Goal: Transaction & Acquisition: Purchase product/service

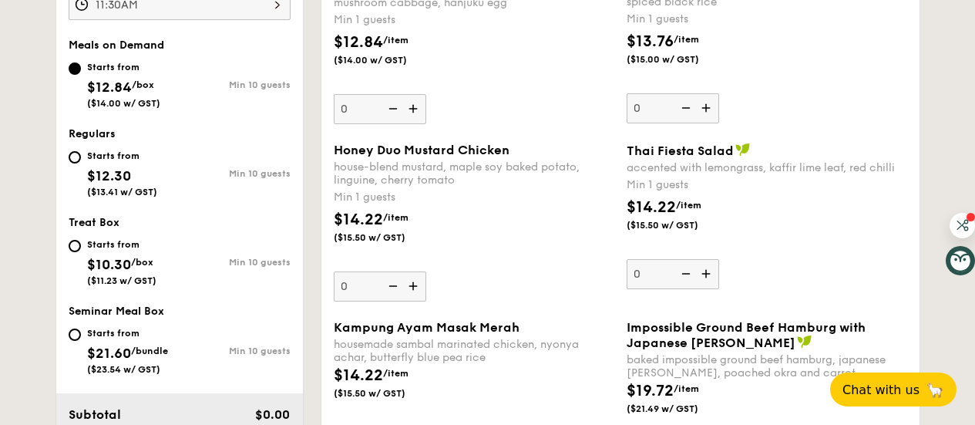
scroll to position [567, 0]
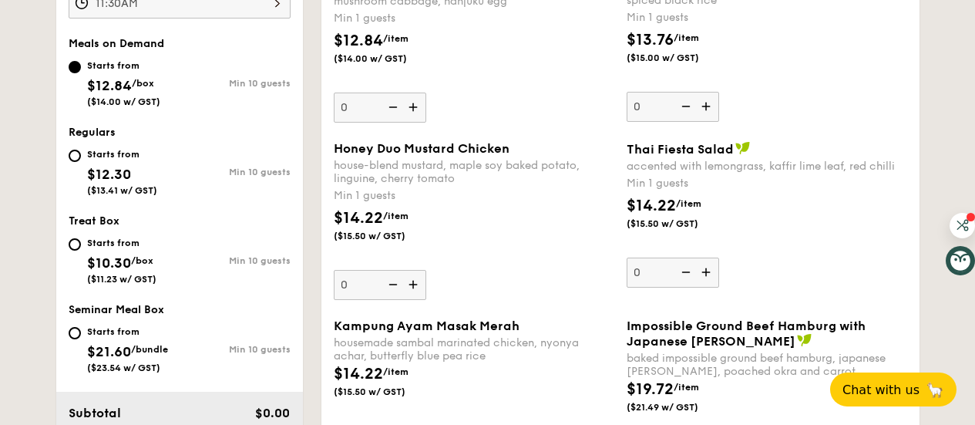
click at [113, 160] on div "Starts from $12.30 ($13.41 w/ GST)" at bounding box center [122, 170] width 70 height 51
click at [81, 160] on input "Starts from $12.30 ($13.41 w/ GST) Min 10 guests" at bounding box center [75, 156] width 12 height 12
radio input "true"
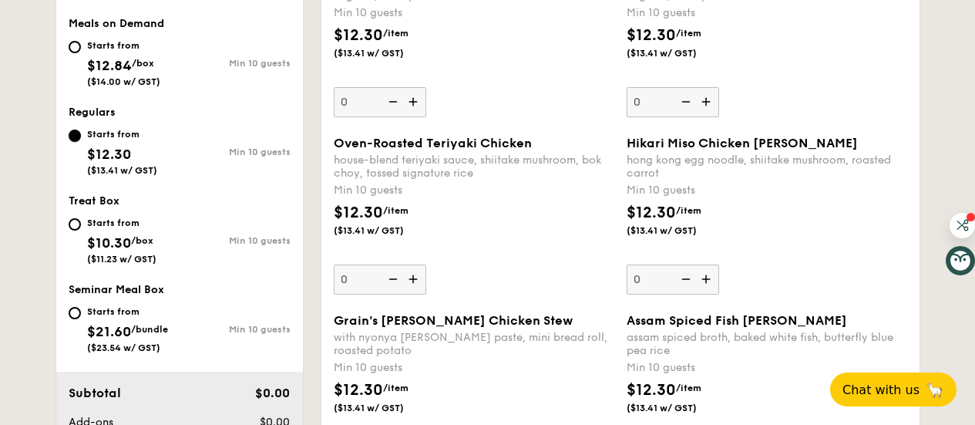
scroll to position [590, 0]
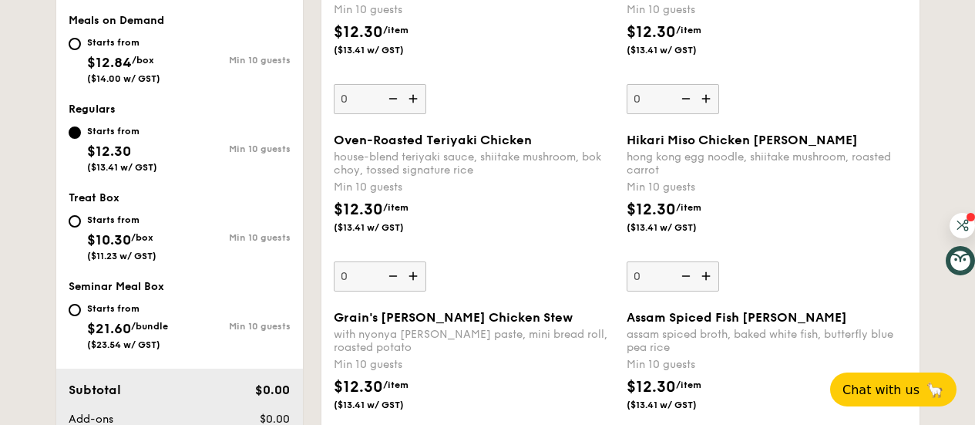
click at [99, 220] on div "Starts from" at bounding box center [121, 220] width 69 height 12
click at [81, 220] on input "Starts from $10.30 /box ($11.23 w/ GST) Min 10 guests" at bounding box center [75, 221] width 12 height 12
radio input "true"
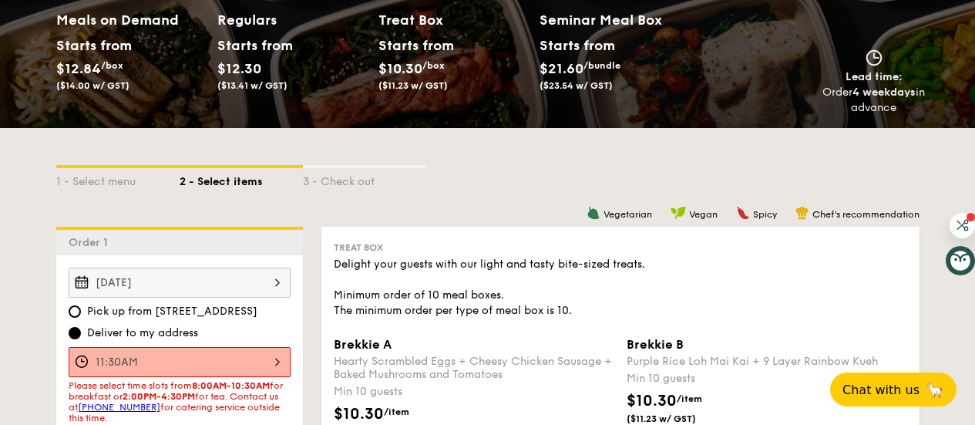
scroll to position [0, 0]
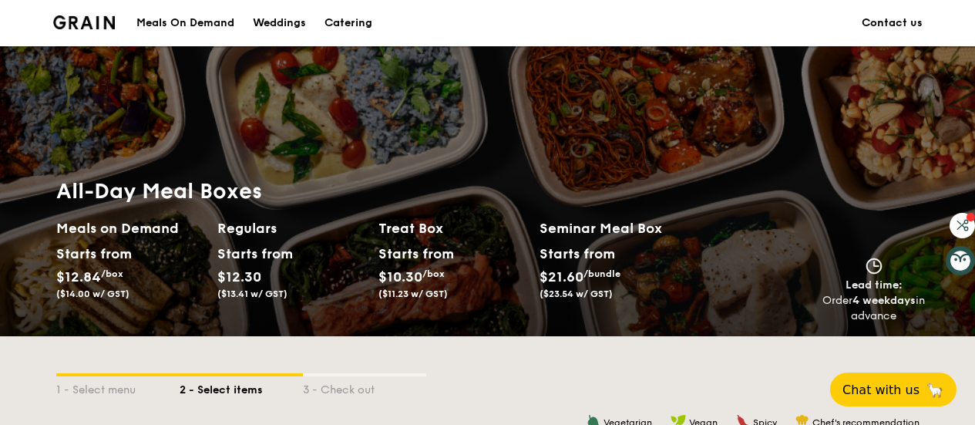
click at [186, 21] on div "Meals On Demand" at bounding box center [185, 23] width 98 height 46
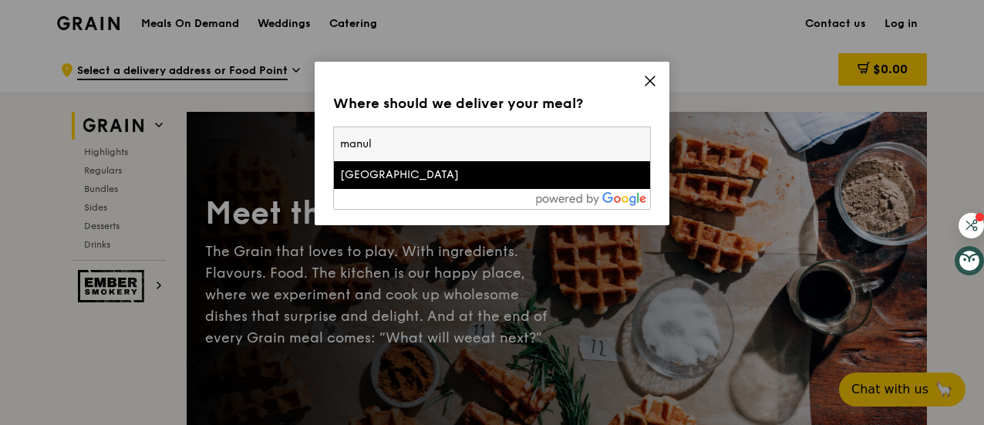
type input "manul"
click at [414, 173] on div "[GEOGRAPHIC_DATA]" at bounding box center [454, 174] width 228 height 15
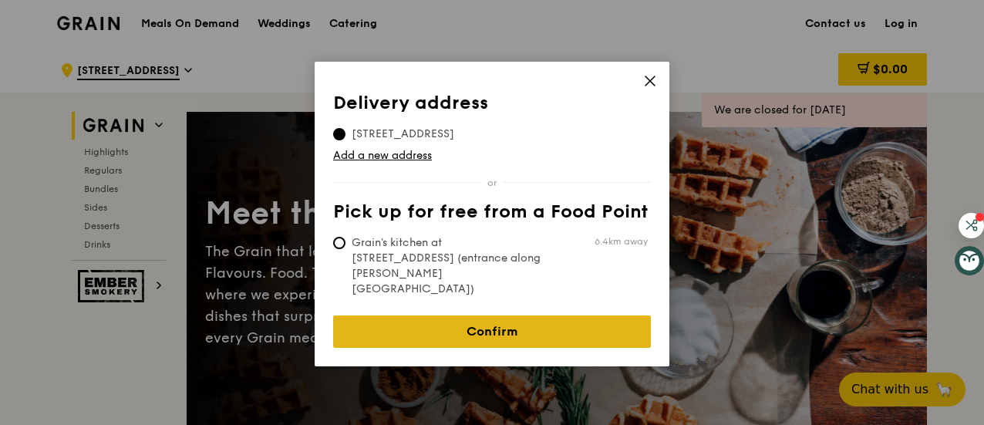
click at [530, 315] on link "Confirm" at bounding box center [492, 331] width 318 height 32
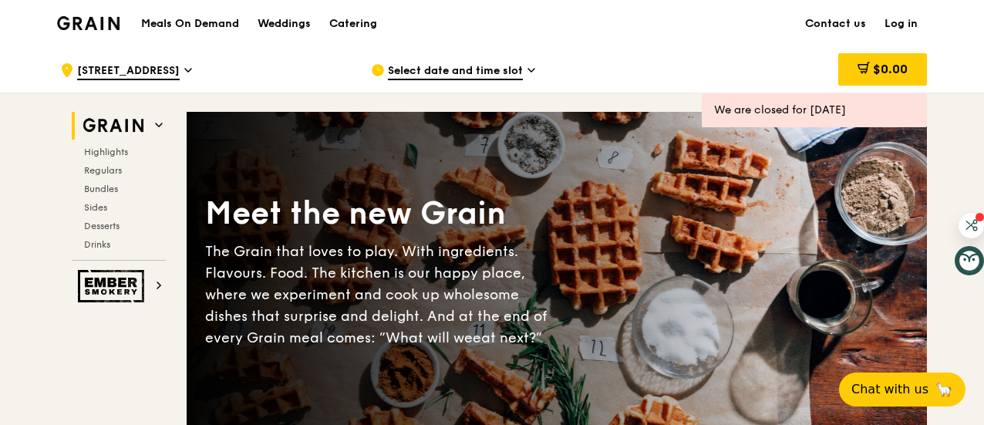
click at [518, 76] on span "Select date and time slot" at bounding box center [455, 71] width 135 height 17
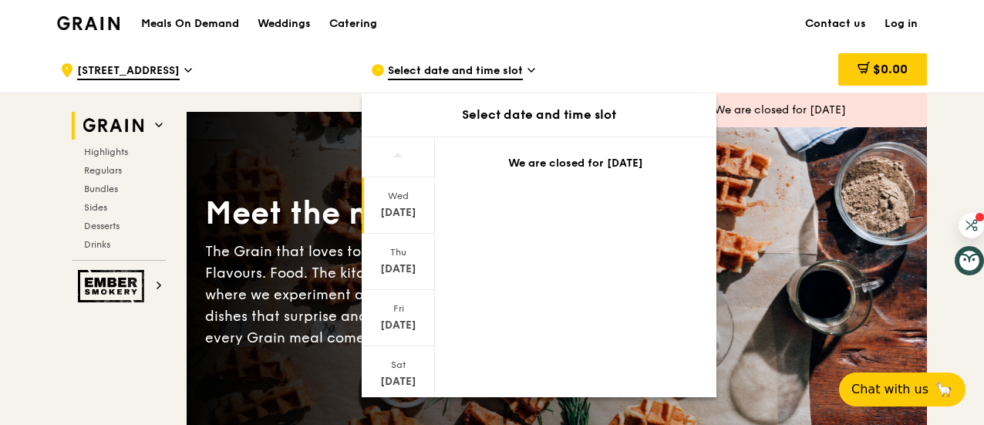
click at [410, 208] on div "[DATE]" at bounding box center [398, 212] width 69 height 15
click at [405, 211] on div "[DATE]" at bounding box center [398, 212] width 69 height 15
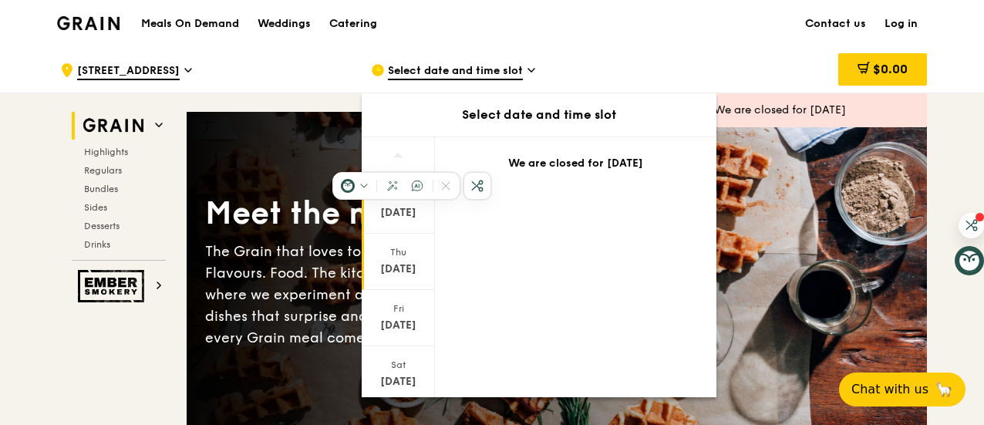
click at [402, 264] on div "[DATE]" at bounding box center [398, 268] width 69 height 15
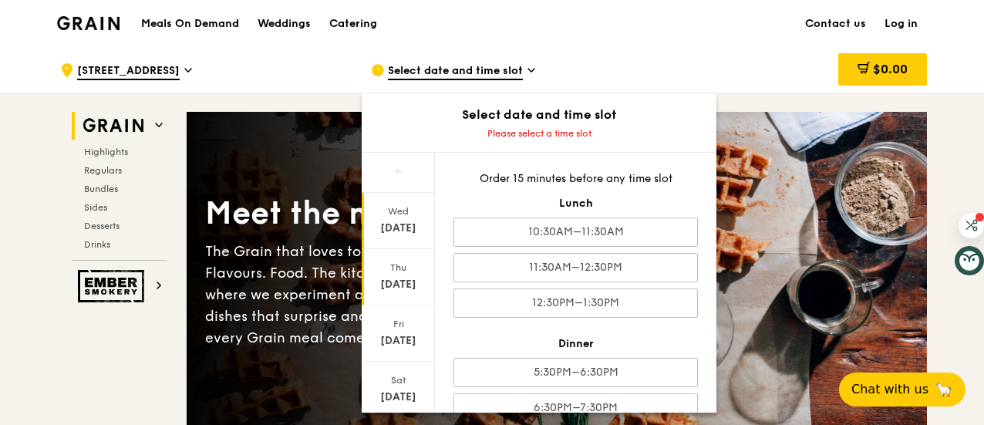
click at [400, 217] on div "[DATE]" at bounding box center [398, 221] width 73 height 56
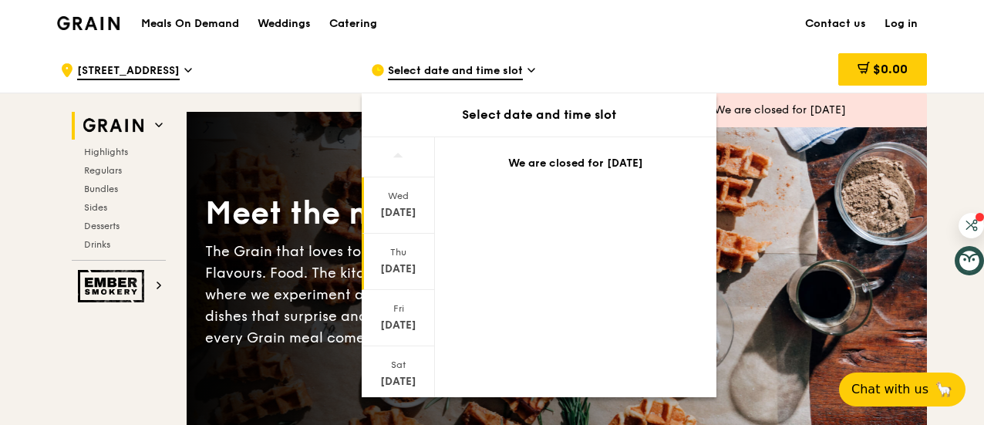
click at [398, 258] on div "[DATE]" at bounding box center [398, 262] width 73 height 56
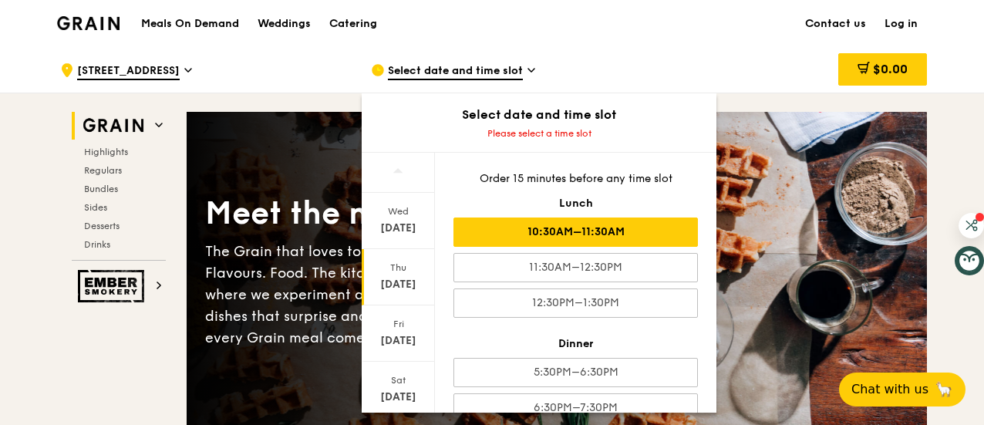
click at [577, 230] on div "10:30AM–11:30AM" at bounding box center [575, 231] width 244 height 29
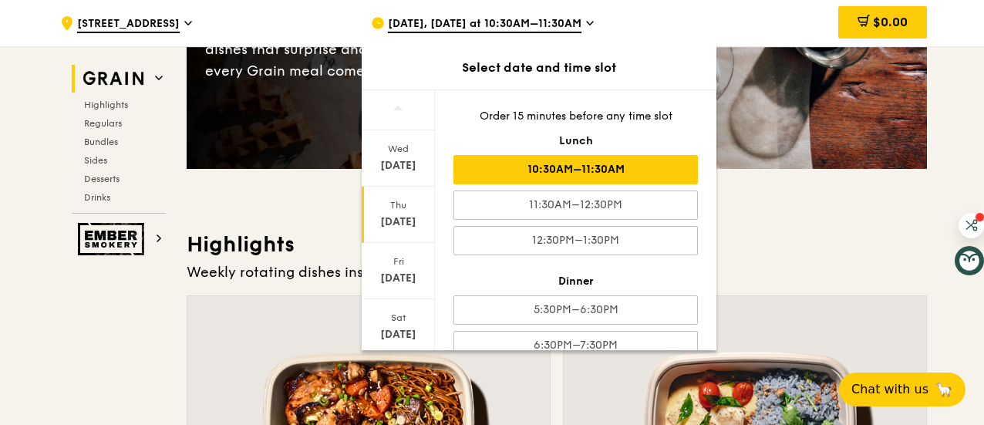
click at [607, 170] on div "10:30AM–11:30AM" at bounding box center [575, 169] width 244 height 29
click at [610, 19] on div "[DATE], [DATE] at 10:30AM–11:30AM" at bounding box center [514, 23] width 286 height 46
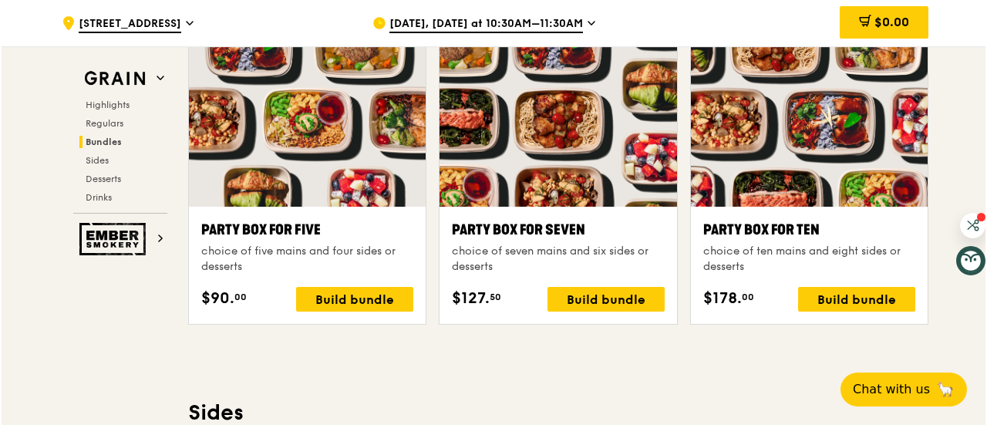
scroll to position [3081, 0]
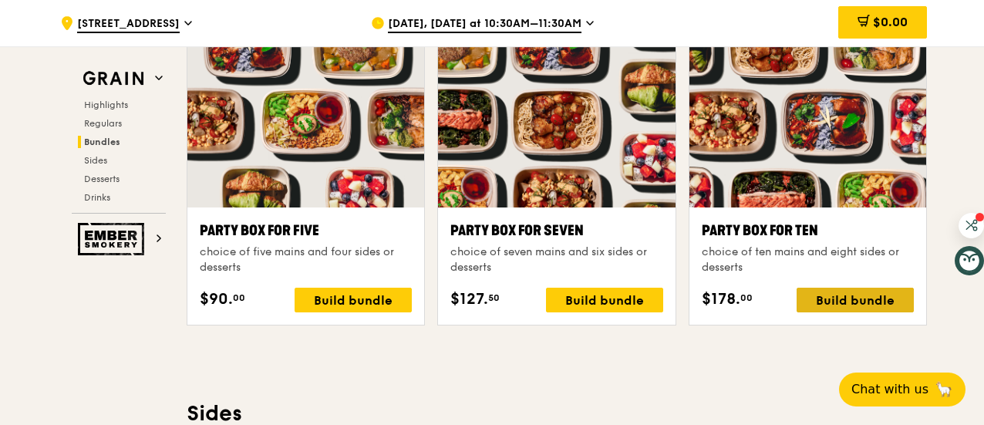
click at [844, 294] on div "Build bundle" at bounding box center [854, 300] width 117 height 25
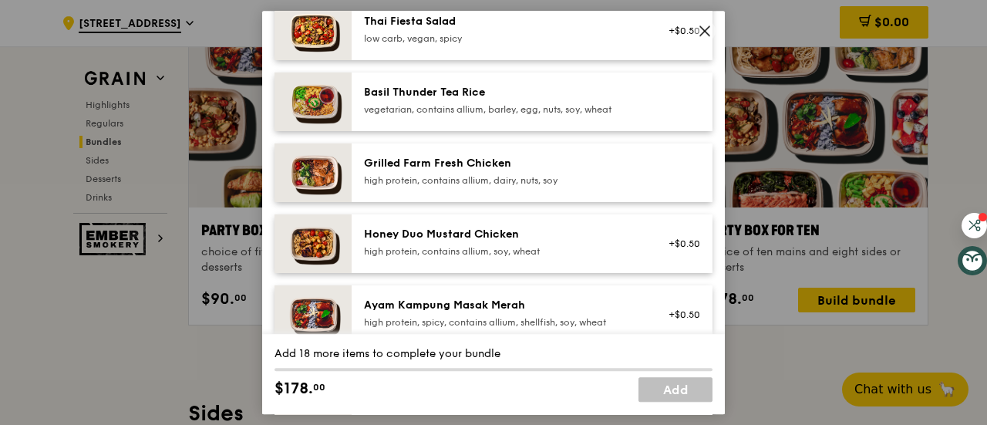
scroll to position [301, 0]
click at [505, 258] on div "high protein, contains allium, soy, wheat" at bounding box center [502, 252] width 277 height 12
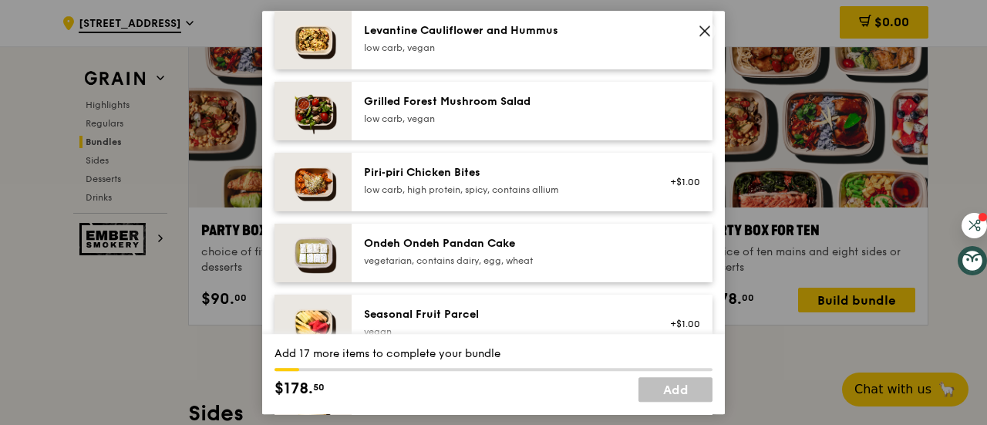
scroll to position [1027, 0]
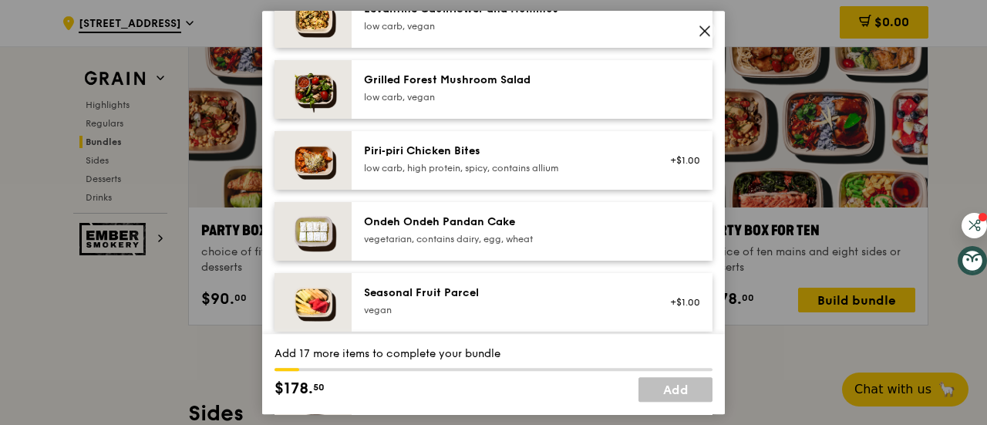
click at [553, 245] on div "vegetarian, contains dairy, egg, wheat" at bounding box center [502, 239] width 277 height 12
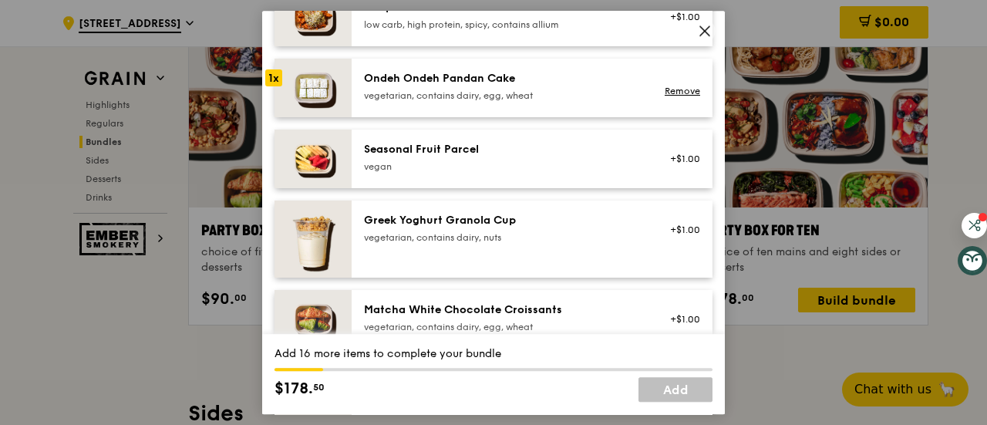
scroll to position [1175, 0]
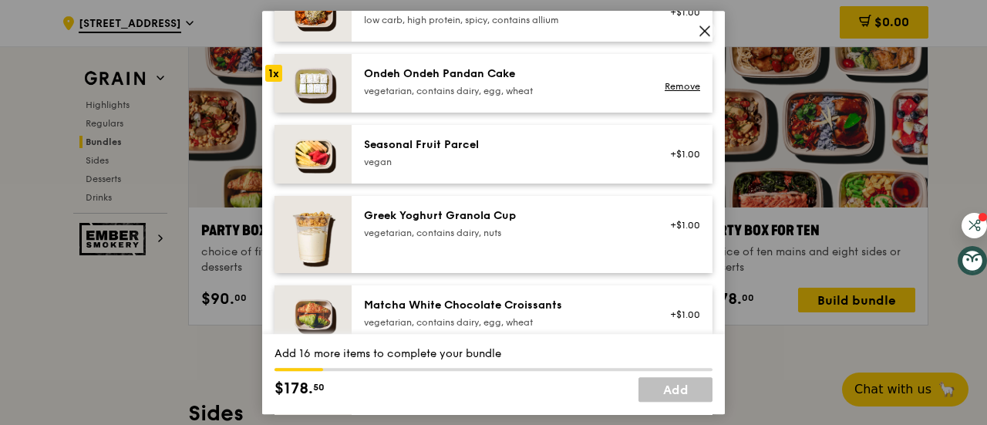
click at [551, 168] on div "vegan" at bounding box center [502, 162] width 277 height 12
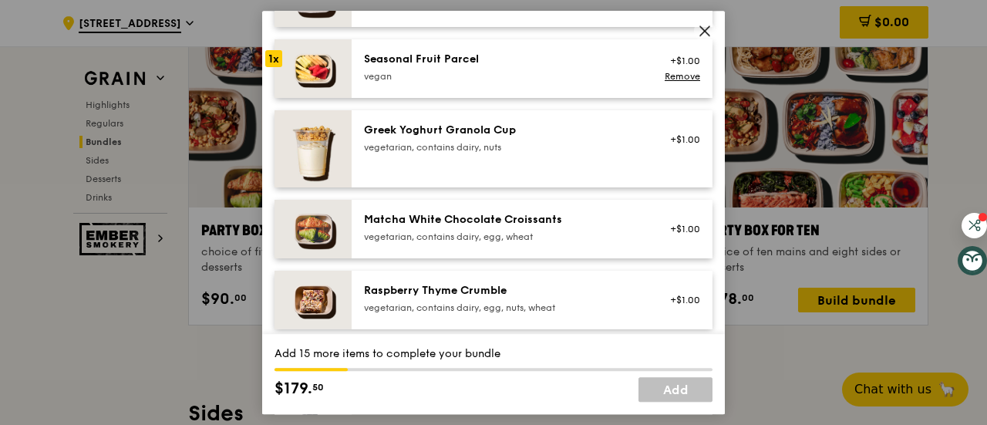
click at [550, 243] on div "vegetarian, contains dairy, egg, wheat" at bounding box center [502, 236] width 277 height 12
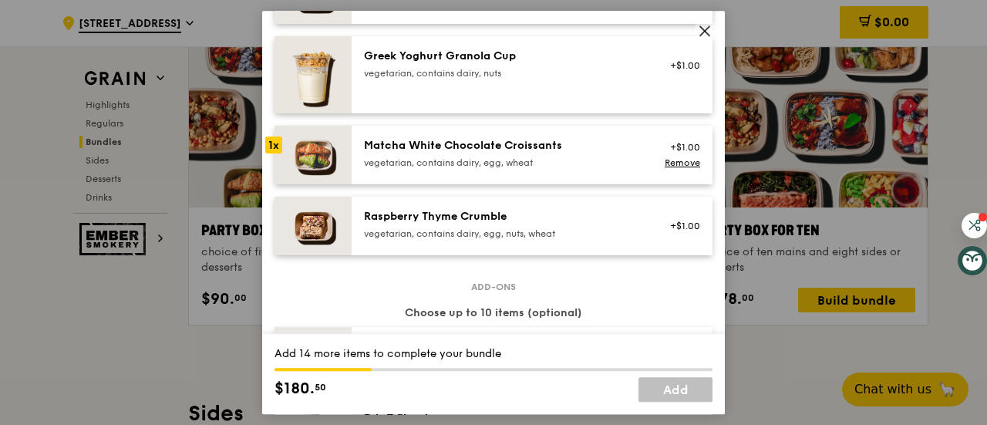
scroll to position [1317, 0]
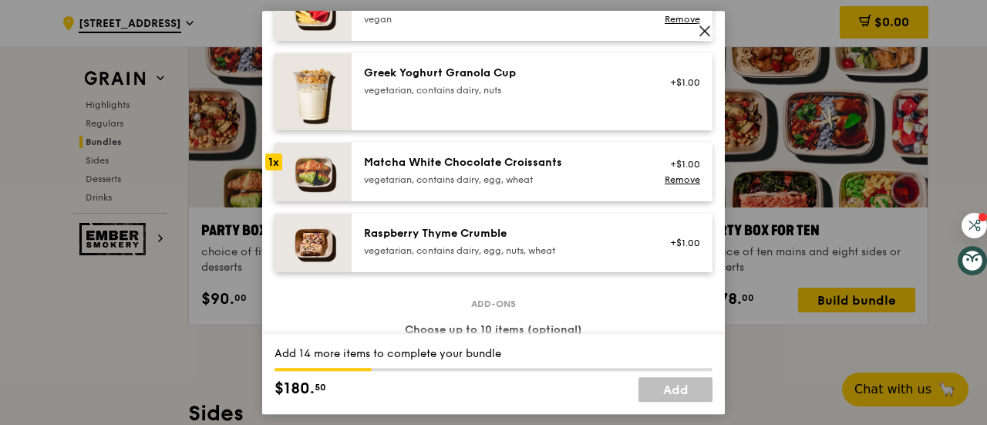
click at [527, 254] on div "Raspberry Thyme Crumble vegetarian, contains dairy, egg, nuts, wheat" at bounding box center [502, 241] width 277 height 31
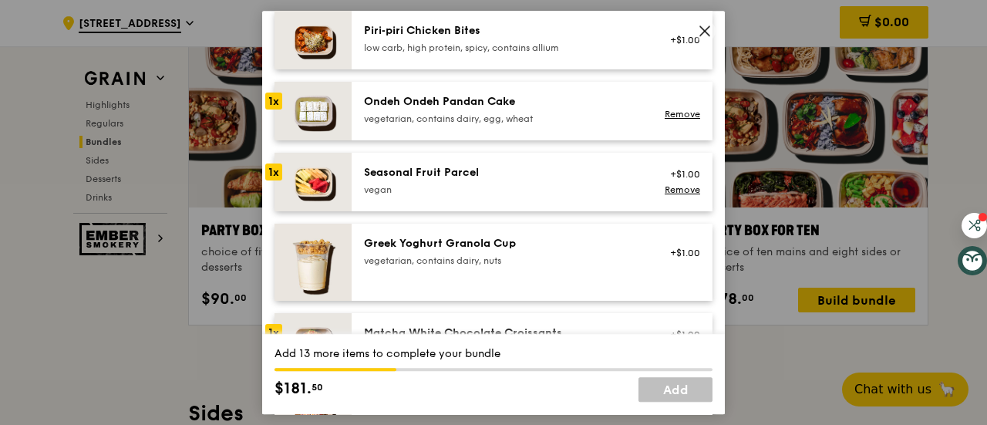
scroll to position [1148, 0]
click at [671, 194] on link "Remove" at bounding box center [681, 188] width 35 height 11
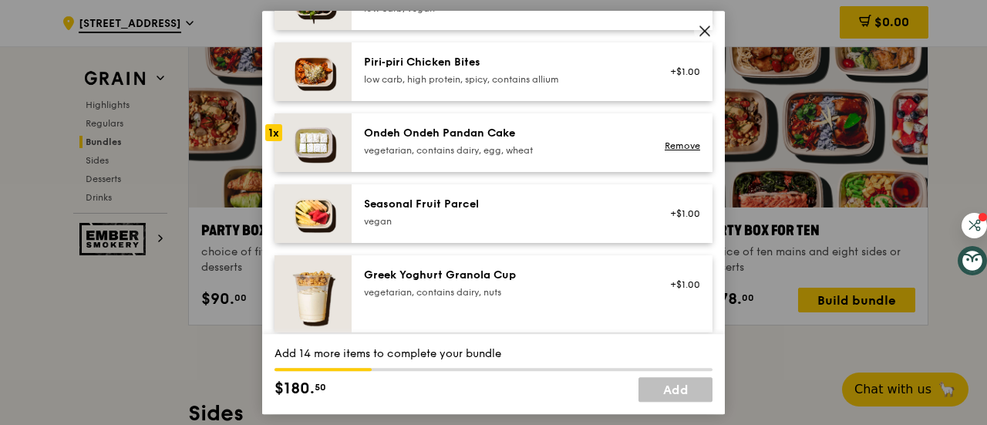
click at [540, 155] on div "Ondeh Ondeh Pandan Cake vegetarian, contains dairy, egg, wheat" at bounding box center [502, 141] width 277 height 31
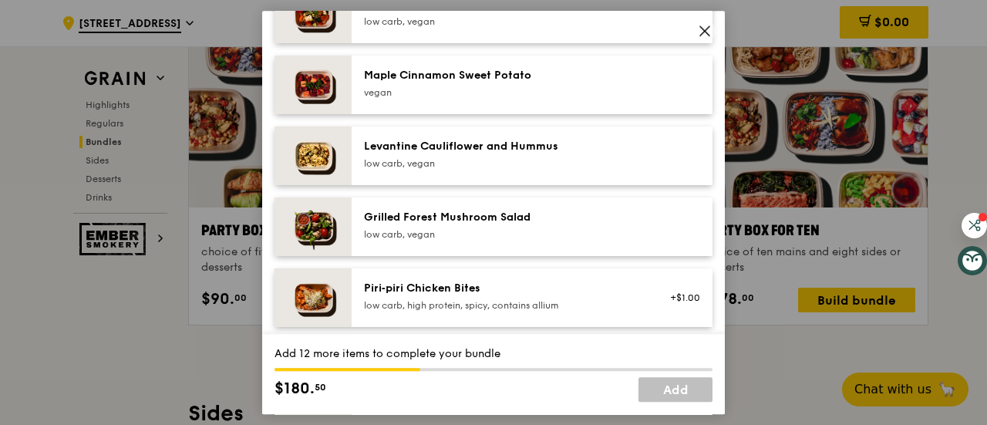
scroll to position [869, 0]
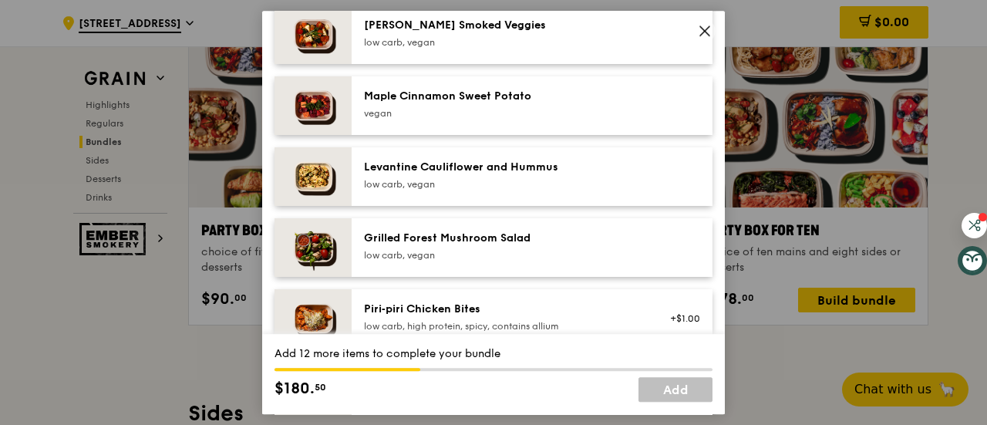
click at [508, 49] on div "low carb, vegan" at bounding box center [502, 42] width 277 height 12
click at [507, 246] on div "Grilled Forest Mushroom Salad" at bounding box center [502, 237] width 277 height 15
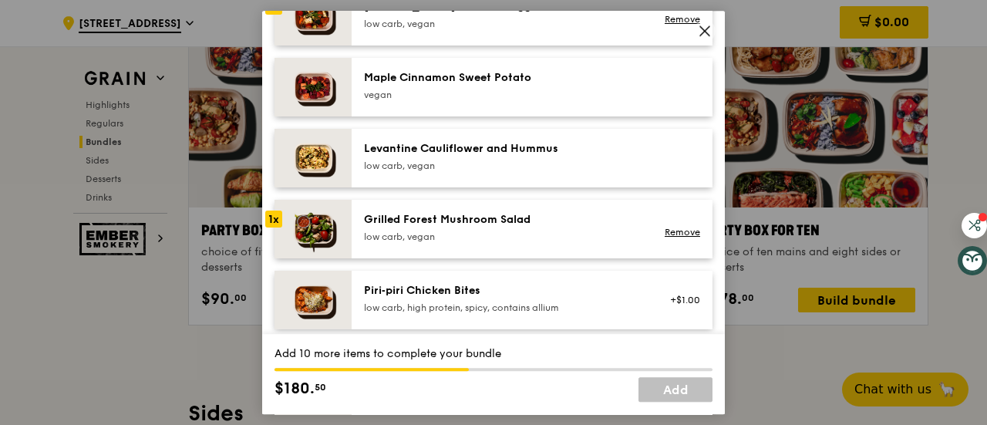
scroll to position [888, 0]
click at [520, 156] on div "Levantine Cauliflower and Hummus" at bounding box center [502, 147] width 277 height 15
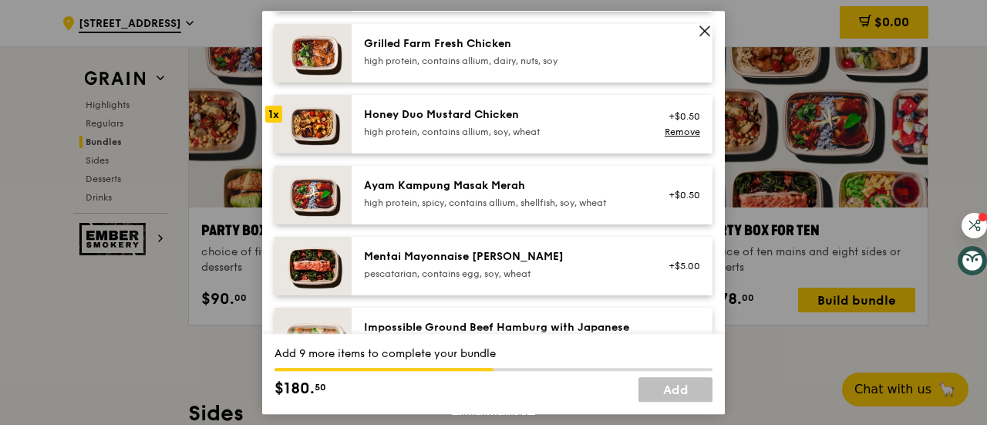
scroll to position [421, 0]
